Goal: Task Accomplishment & Management: Manage account settings

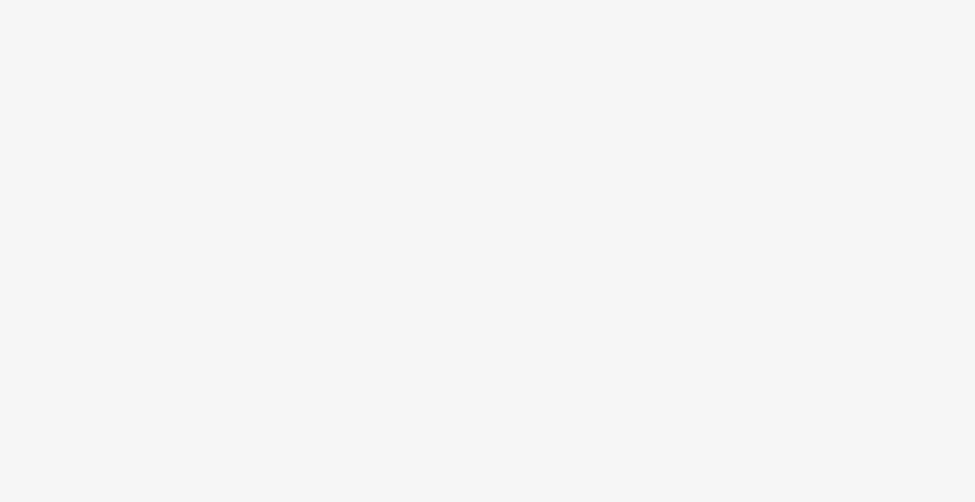
scroll to position [65, 0]
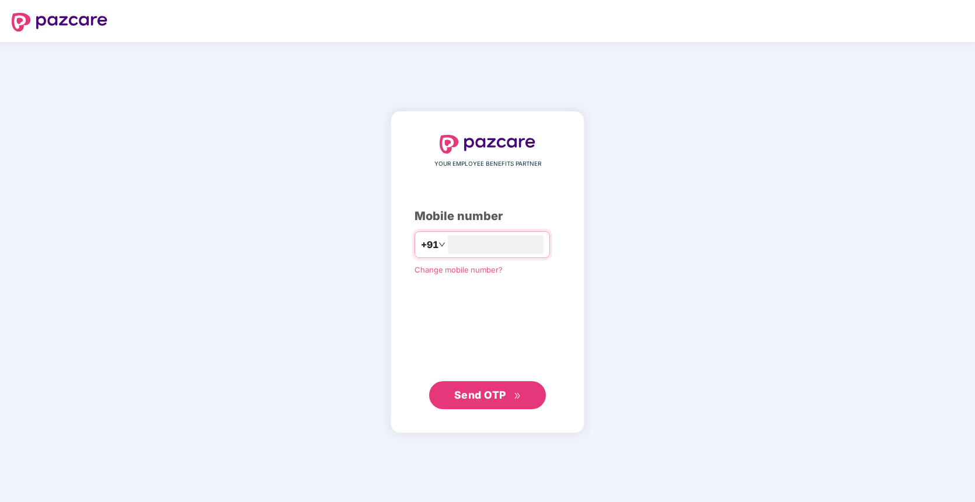
type input "**********"
click at [495, 403] on button "Send OTP" at bounding box center [487, 395] width 117 height 28
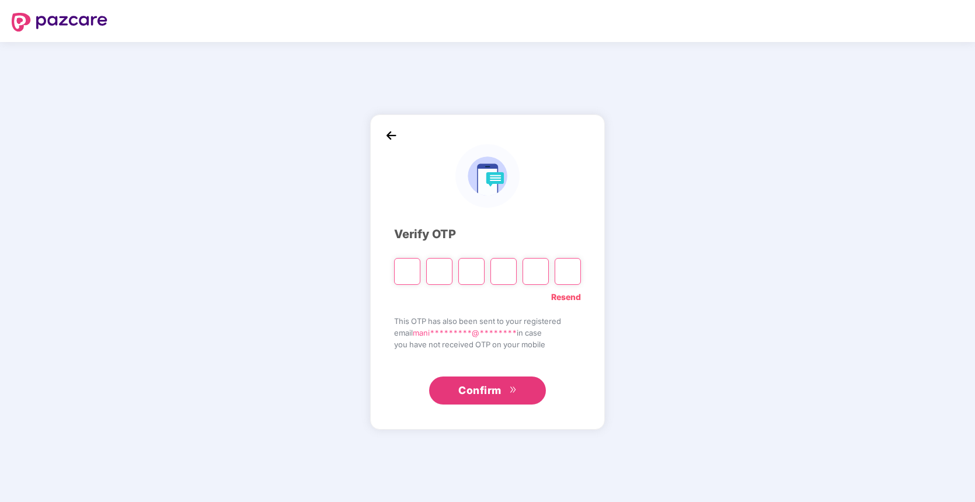
type input "*"
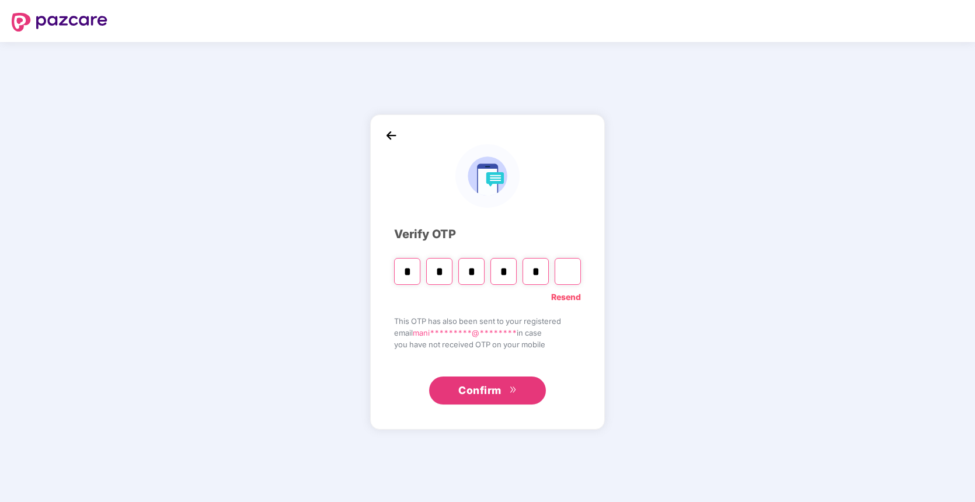
type input "*"
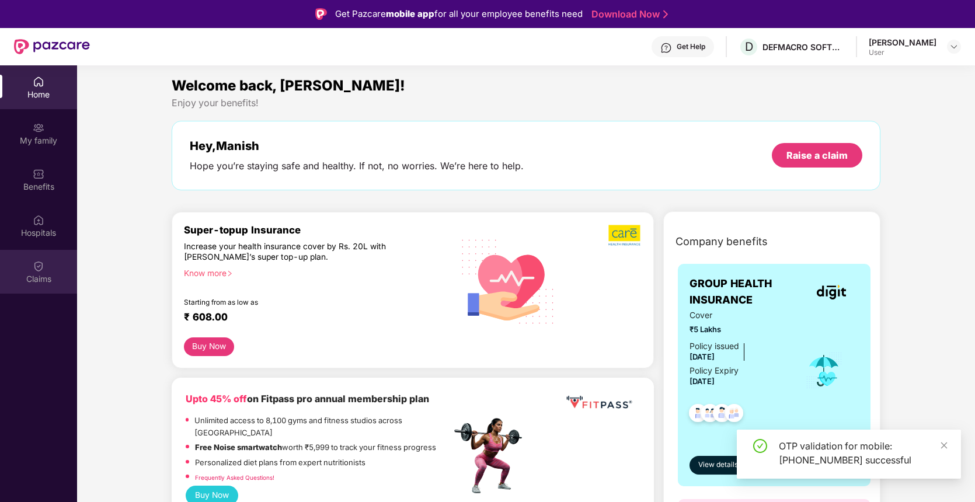
click at [37, 264] on img at bounding box center [39, 267] width 12 height 12
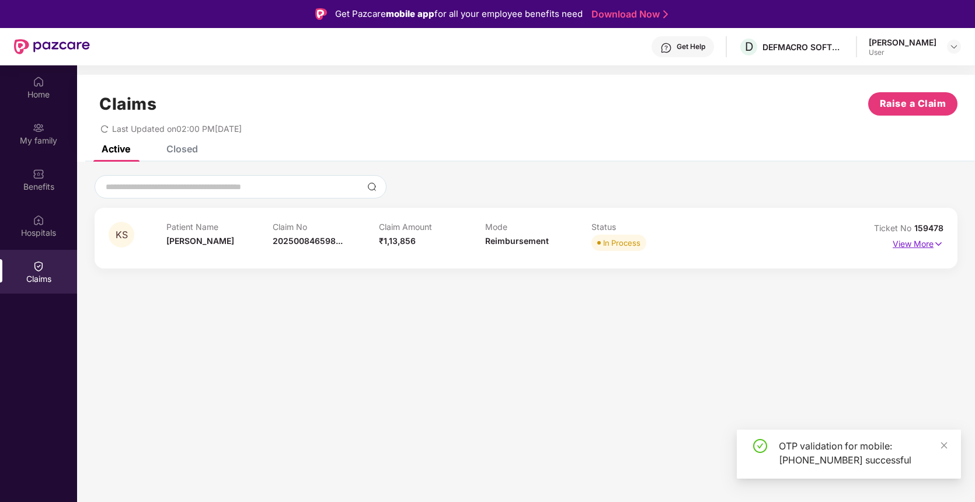
click at [940, 246] on img at bounding box center [939, 244] width 10 height 13
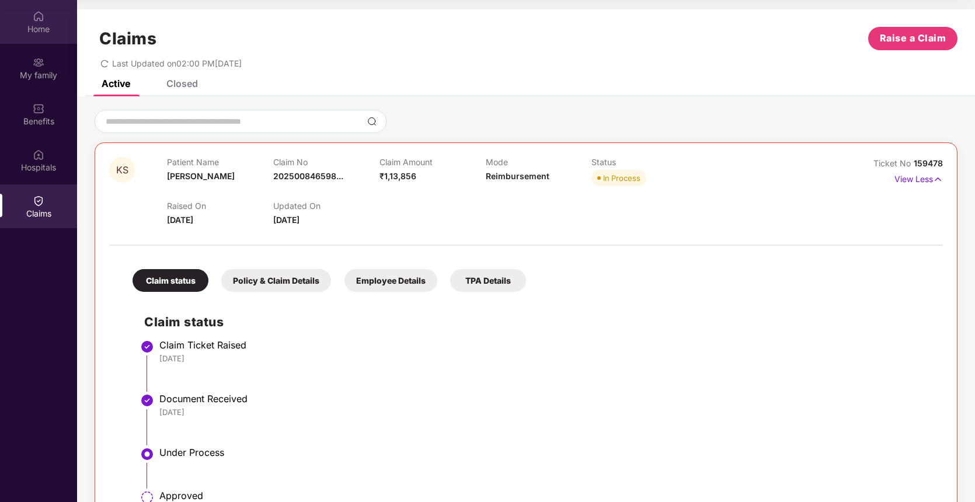
click at [34, 25] on div "Home" at bounding box center [38, 29] width 77 height 12
